Goal: Use online tool/utility: Utilize a website feature to perform a specific function

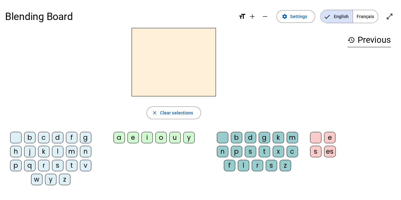
click at [87, 151] on div "n" at bounding box center [85, 151] width 11 height 11
click at [161, 139] on div "o" at bounding box center [160, 137] width 11 height 11
click at [267, 151] on div "t" at bounding box center [264, 151] width 11 height 11
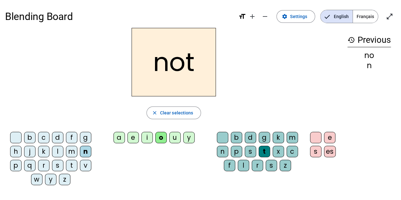
click at [328, 138] on div "e" at bounding box center [329, 137] width 11 height 11
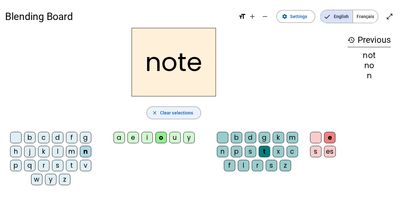
click at [170, 114] on span "Clear selections" at bounding box center [176, 113] width 33 height 8
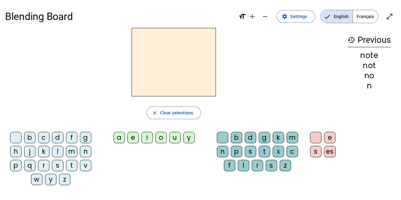
click at [85, 165] on div "v" at bounding box center [85, 165] width 11 height 11
click at [161, 140] on div "o" at bounding box center [160, 137] width 11 height 11
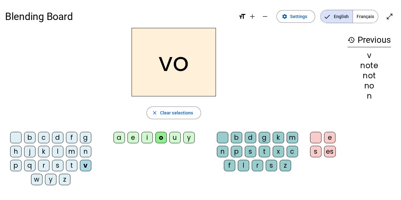
click at [268, 153] on div "t" at bounding box center [264, 151] width 11 height 11
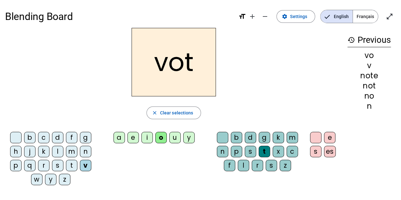
click at [333, 135] on div "e" at bounding box center [329, 137] width 11 height 11
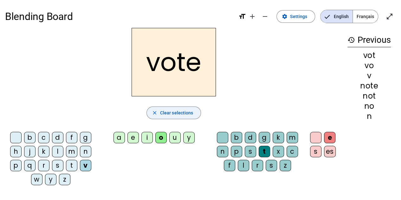
click at [184, 113] on span "Clear selections" at bounding box center [176, 113] width 33 height 8
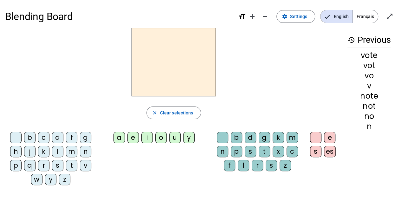
click at [83, 167] on div "v" at bounding box center [85, 165] width 11 height 11
click at [147, 137] on div "i" at bounding box center [146, 137] width 11 height 11
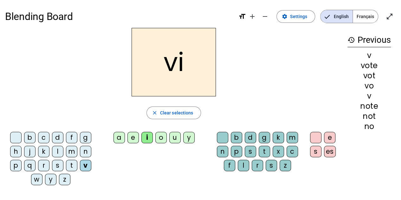
click at [261, 148] on div "t" at bounding box center [264, 151] width 11 height 11
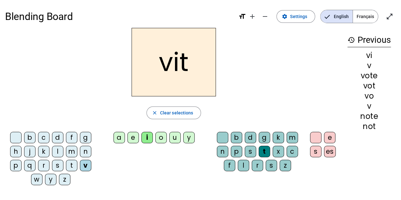
click at [330, 136] on div "e" at bounding box center [329, 137] width 11 height 11
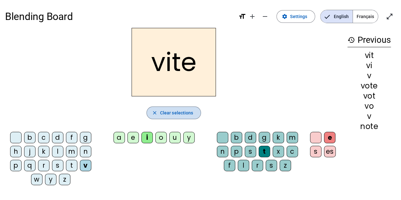
click at [176, 115] on span "Clear selections" at bounding box center [176, 113] width 33 height 8
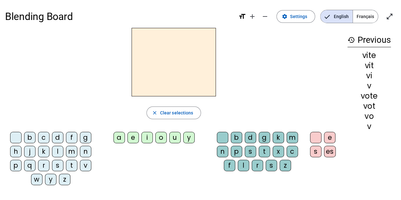
click at [82, 168] on div "v" at bounding box center [85, 165] width 11 height 11
click at [149, 137] on div "i" at bounding box center [146, 137] width 11 height 11
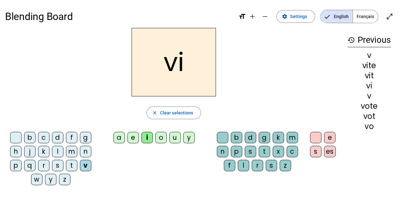
click at [252, 136] on div "d" at bounding box center [250, 137] width 11 height 11
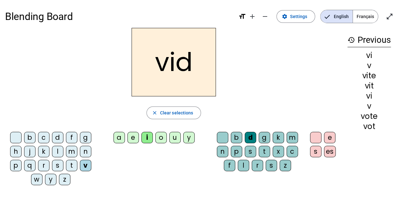
click at [330, 135] on div "e" at bounding box center [329, 137] width 11 height 11
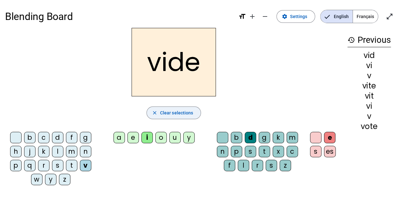
click at [160, 116] on span "button" at bounding box center [174, 112] width 54 height 15
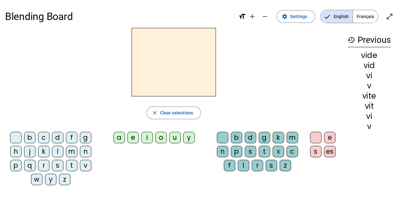
click at [46, 165] on div "r" at bounding box center [43, 165] width 11 height 11
click at [147, 137] on div "i" at bounding box center [146, 137] width 11 height 11
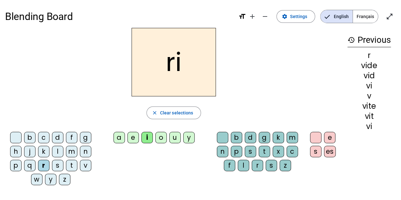
click at [253, 138] on div "d" at bounding box center [250, 137] width 11 height 11
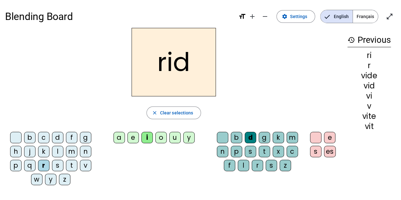
click at [328, 139] on div "e" at bounding box center [329, 137] width 11 height 11
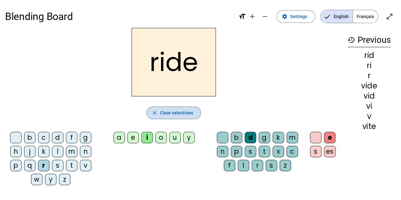
click at [179, 115] on span "Clear selections" at bounding box center [176, 113] width 33 height 8
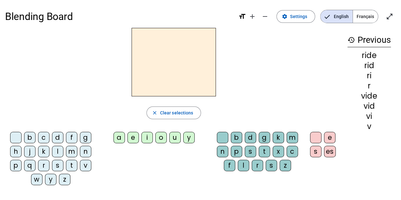
click at [46, 164] on div "r" at bounding box center [43, 165] width 11 height 11
click at [174, 140] on div "u" at bounding box center [174, 137] width 11 height 11
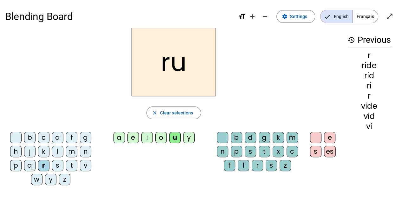
click at [252, 137] on div "d" at bounding box center [250, 137] width 11 height 11
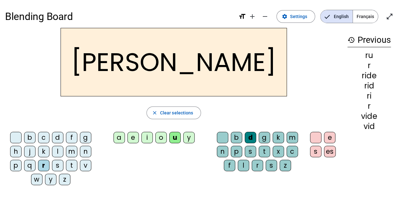
click at [330, 139] on div "e" at bounding box center [329, 137] width 11 height 11
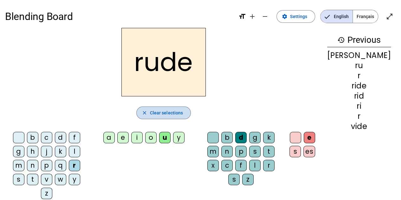
click at [158, 114] on span "button" at bounding box center [164, 112] width 54 height 15
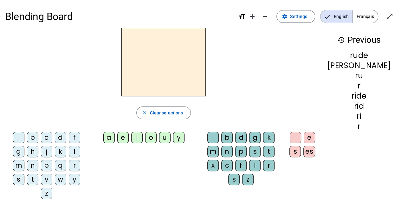
click at [69, 165] on div "r" at bounding box center [74, 165] width 11 height 11
click at [171, 136] on div "u" at bounding box center [164, 137] width 11 height 11
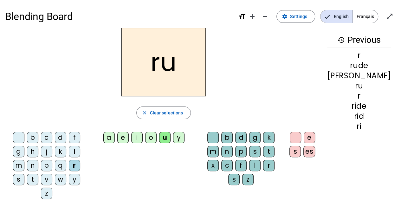
click at [253, 152] on div "s" at bounding box center [254, 151] width 11 height 11
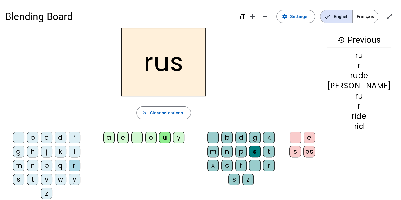
click at [315, 137] on div "e" at bounding box center [309, 137] width 11 height 11
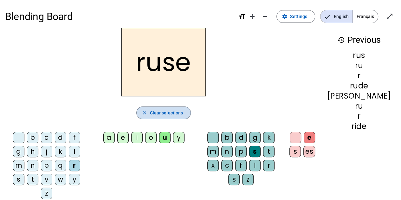
click at [166, 109] on span "Clear selections" at bounding box center [166, 113] width 33 height 8
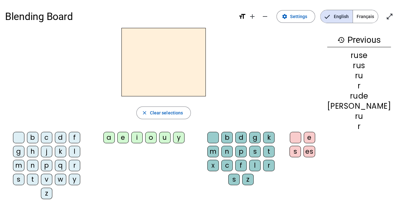
click at [24, 160] on div "m" at bounding box center [18, 165] width 11 height 11
click at [171, 138] on div "u" at bounding box center [164, 137] width 11 height 11
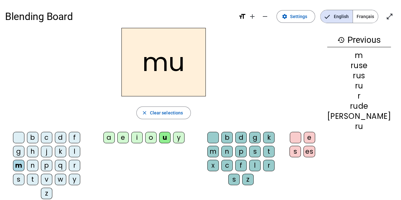
click at [254, 153] on div "s" at bounding box center [254, 151] width 11 height 11
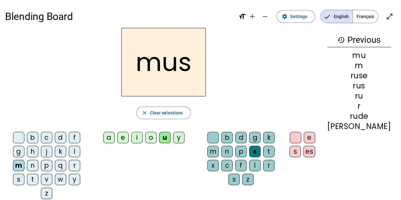
click at [315, 135] on div "e" at bounding box center [309, 137] width 11 height 11
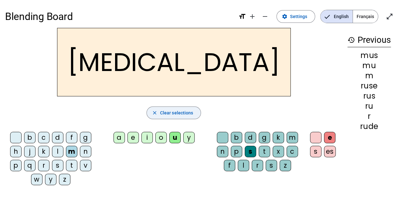
click at [171, 115] on span "Clear selections" at bounding box center [176, 113] width 33 height 8
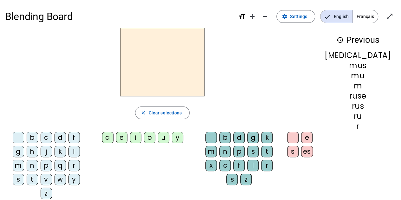
click at [32, 138] on div "b" at bounding box center [32, 137] width 11 height 11
click at [169, 139] on div "u" at bounding box center [163, 137] width 11 height 11
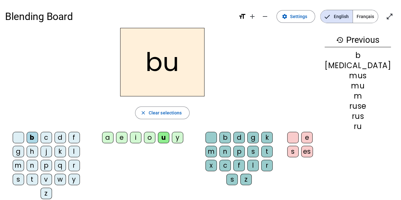
click at [250, 150] on div "s" at bounding box center [252, 151] width 11 height 11
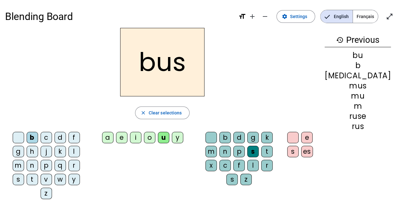
click at [313, 139] on div "e" at bounding box center [306, 137] width 11 height 11
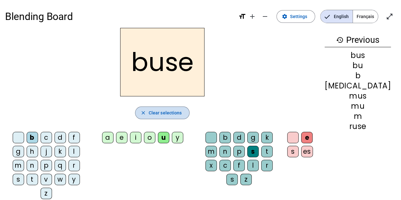
click at [182, 113] on span "Clear selections" at bounding box center [165, 113] width 33 height 8
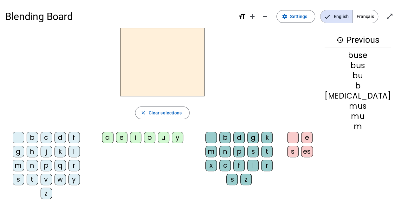
click at [29, 135] on div "b" at bounding box center [32, 137] width 11 height 11
click at [141, 138] on div "i" at bounding box center [135, 137] width 11 height 11
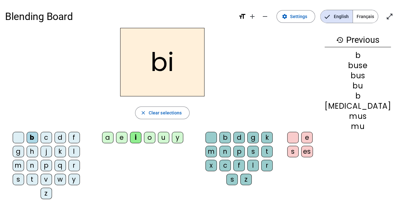
click at [252, 154] on div "s" at bounding box center [252, 151] width 11 height 11
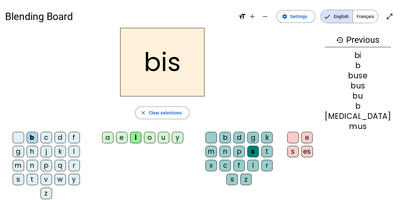
click at [313, 139] on div "e" at bounding box center [306, 137] width 11 height 11
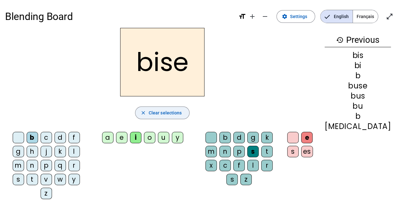
click at [182, 114] on span "Clear selections" at bounding box center [165, 113] width 33 height 8
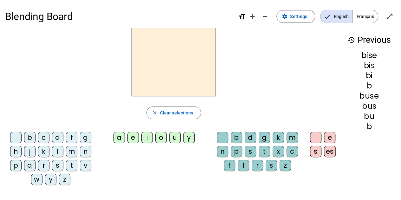
click at [29, 136] on div "b" at bounding box center [29, 137] width 11 height 11
click at [121, 138] on div "a" at bounding box center [118, 137] width 11 height 11
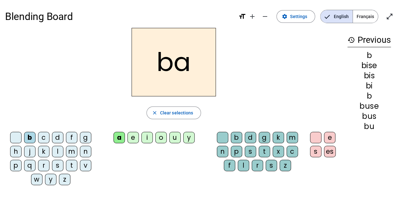
click at [251, 150] on div "s" at bounding box center [250, 151] width 11 height 11
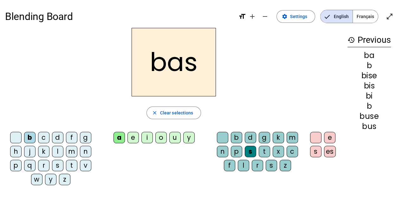
click at [330, 137] on div "e" at bounding box center [329, 137] width 11 height 11
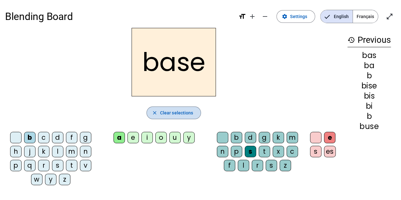
click at [166, 114] on span "Clear selections" at bounding box center [176, 113] width 33 height 8
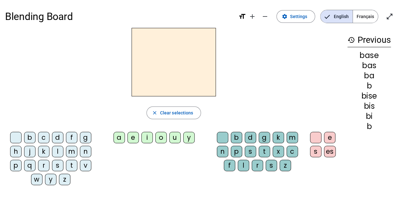
click at [31, 138] on div "b" at bounding box center [29, 137] width 11 height 11
click at [121, 138] on div "a" at bounding box center [118, 137] width 11 height 11
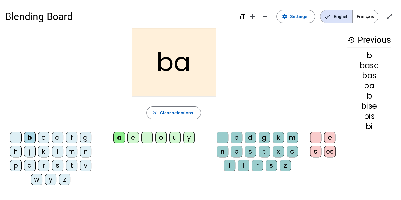
click at [250, 151] on div "s" at bounding box center [250, 151] width 11 height 11
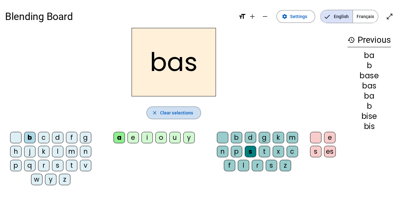
click at [181, 113] on span "Clear selections" at bounding box center [176, 113] width 33 height 8
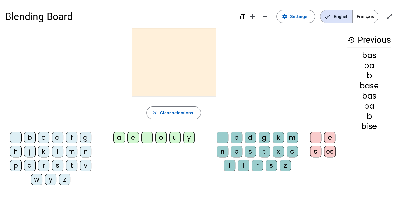
click at [15, 166] on div "p" at bounding box center [15, 165] width 11 height 11
click at [122, 137] on div "a" at bounding box center [118, 137] width 11 height 11
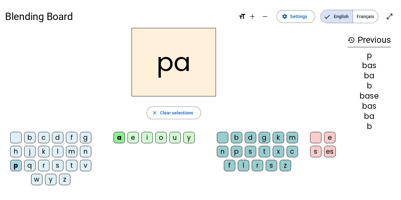
click at [251, 152] on div "s" at bounding box center [250, 151] width 11 height 11
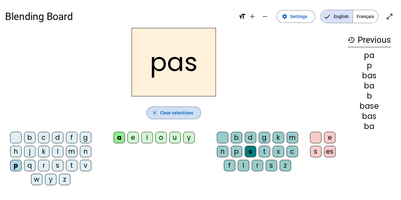
click at [178, 113] on span "Clear selections" at bounding box center [176, 113] width 33 height 8
